Goal: Information Seeking & Learning: Learn about a topic

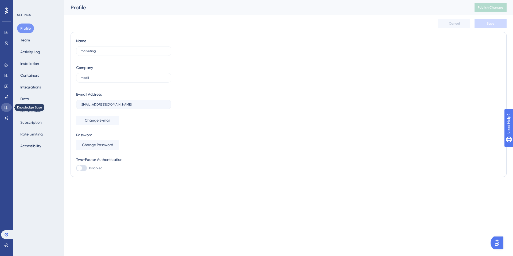
click at [8, 106] on icon at bounding box center [6, 107] width 4 height 4
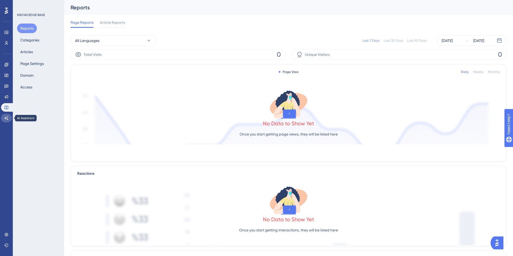
click at [6, 118] on icon at bounding box center [6, 118] width 4 height 4
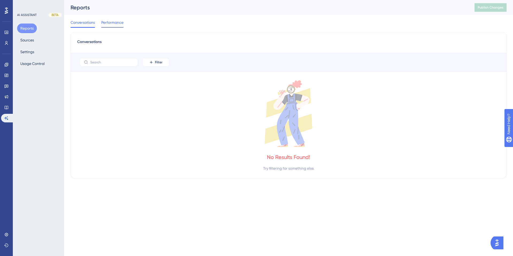
click at [112, 23] on span "Performance" at bounding box center [112, 22] width 22 height 6
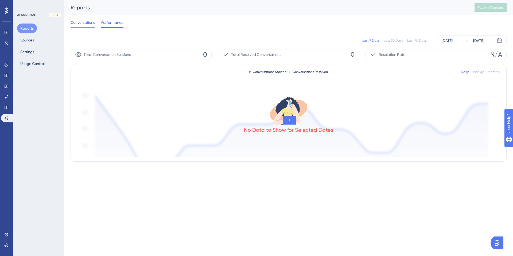
click at [85, 22] on span "Conversations" at bounding box center [83, 22] width 24 height 6
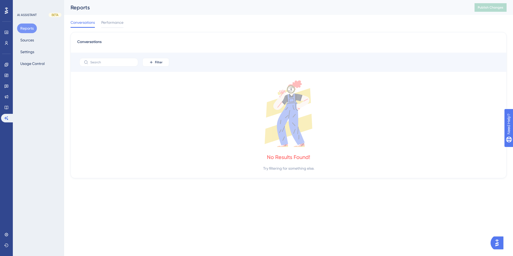
click at [41, 39] on div "Reports Sources Settings Usage Control" at bounding box center [38, 46] width 43 height 45
click at [28, 40] on button "Sources" at bounding box center [27, 40] width 20 height 10
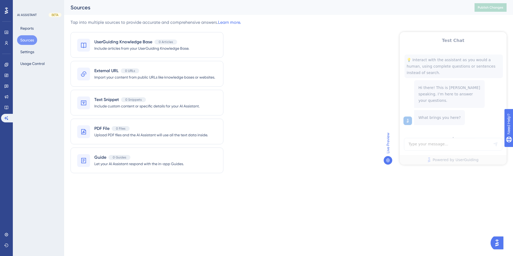
click at [392, 52] on div "Live Preview" at bounding box center [444, 99] width 126 height 160
click at [146, 76] on span "Import your content from public URLs like knowledge bases or websites." at bounding box center [154, 77] width 121 height 6
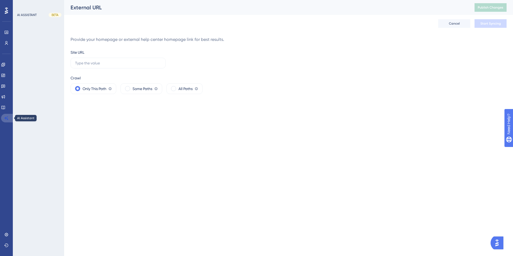
click at [9, 118] on link at bounding box center [7, 118] width 13 height 9
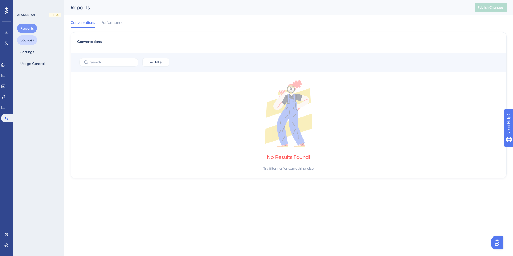
click at [33, 39] on button "Sources" at bounding box center [27, 40] width 20 height 10
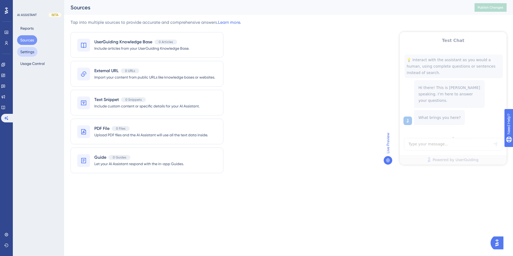
click at [30, 49] on button "Settings" at bounding box center [27, 52] width 20 height 10
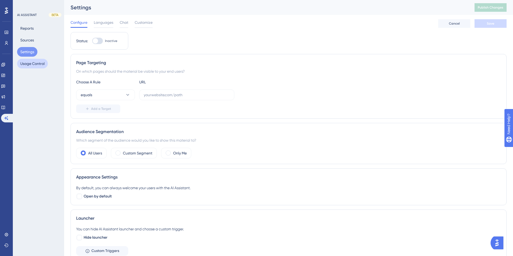
click at [31, 64] on button "Usage Control" at bounding box center [32, 64] width 31 height 10
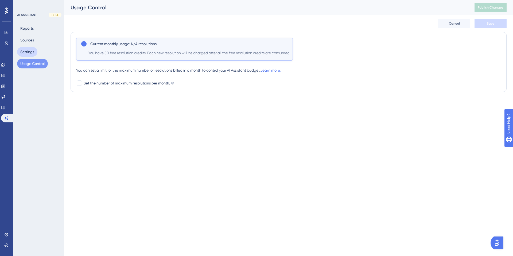
click at [31, 48] on button "Settings" at bounding box center [27, 52] width 20 height 10
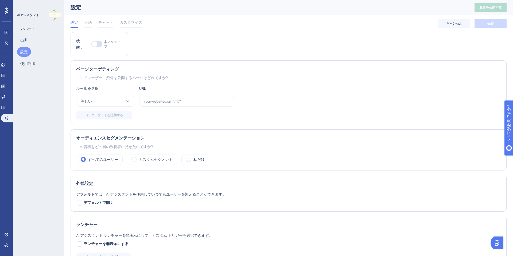
click at [70, 101] on div "パフォーマンス ユーザー 婚約 ウィジェット フィードバック 製品アップデート ナレッジベース AIアシスタント 設定 ログアウト AIアシスタント ベータ …" at bounding box center [288, 163] width 449 height 326
click at [27, 35] on div "レポート 出典 設定 使用制御" at bounding box center [38, 46] width 43 height 45
click at [27, 29] on font "レポート" at bounding box center [27, 28] width 15 height 4
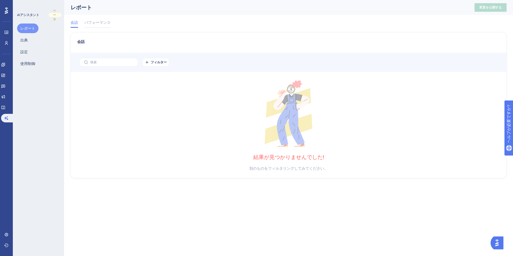
click at [119, 54] on div "フィルター" at bounding box center [289, 62] width 436 height 19
click at [107, 27] on div at bounding box center [97, 27] width 26 height 1
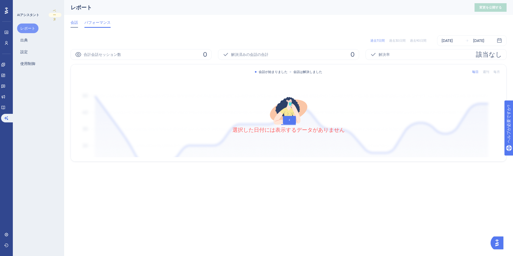
click at [78, 22] on font "会話" at bounding box center [74, 22] width 7 height 4
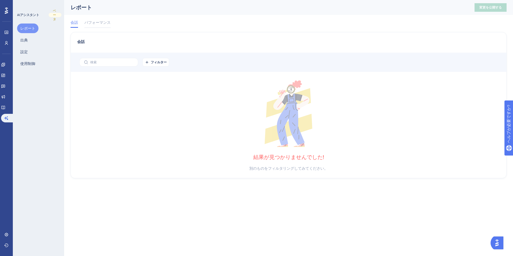
click at [53, 14] on font "ベータ" at bounding box center [54, 15] width 3 height 12
click at [5, 105] on link at bounding box center [3, 107] width 4 height 9
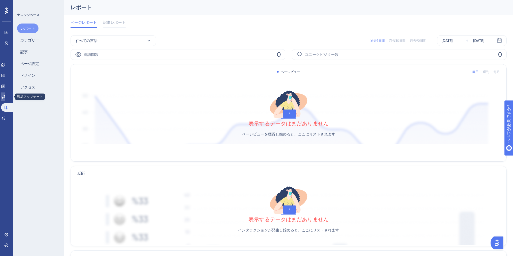
click at [5, 99] on link at bounding box center [3, 96] width 4 height 9
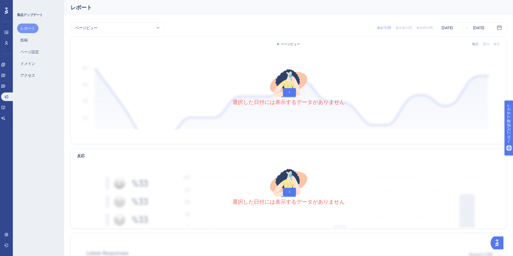
click at [6, 91] on div "婚約 ウィジェット フィードバック 製品アップデート ナレッジベース AIアシスタント" at bounding box center [6, 91] width 11 height 62
click at [5, 86] on icon at bounding box center [3, 86] width 4 height 4
